Goal: Information Seeking & Learning: Compare options

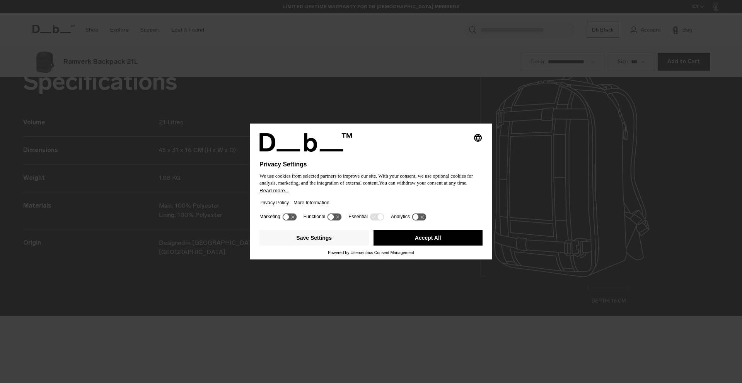
scroll to position [1150, 0]
